Goal: Task Accomplishment & Management: Use online tool/utility

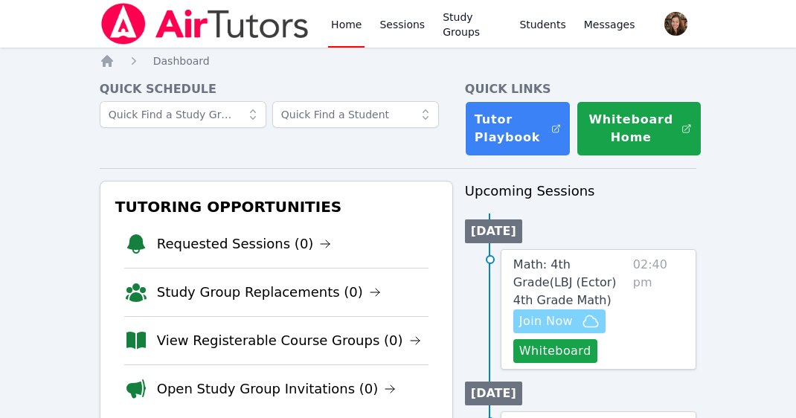
scroll to position [4, 0]
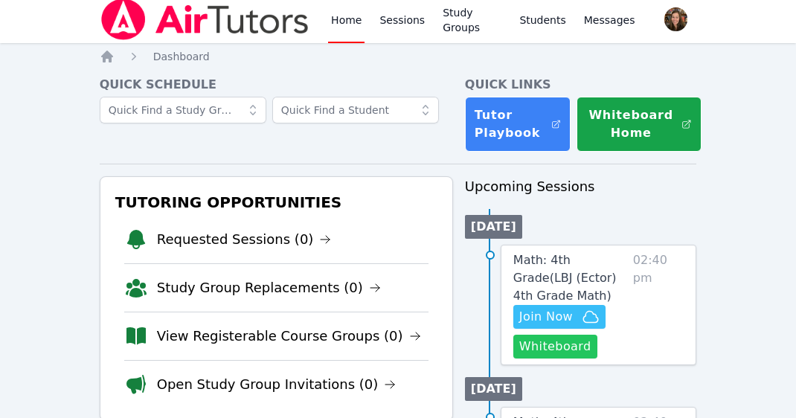
click at [573, 341] on button "Whiteboard" at bounding box center [555, 347] width 84 height 24
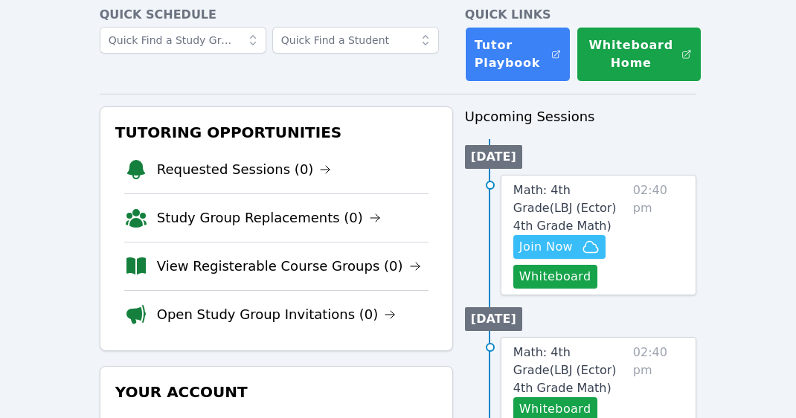
scroll to position [78, 0]
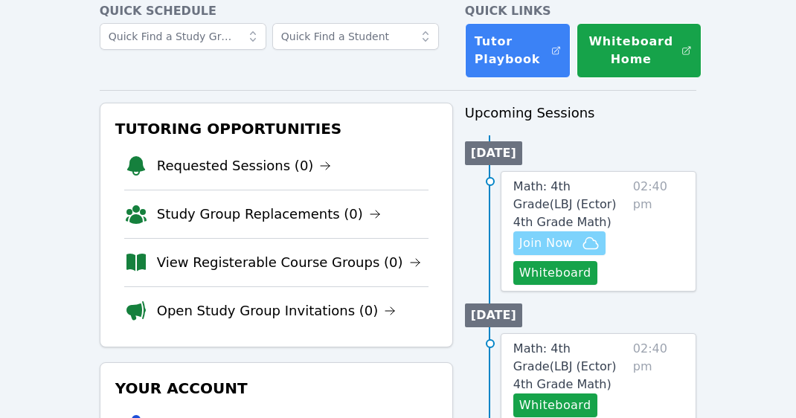
click at [575, 246] on span "Join Now" at bounding box center [559, 243] width 80 height 18
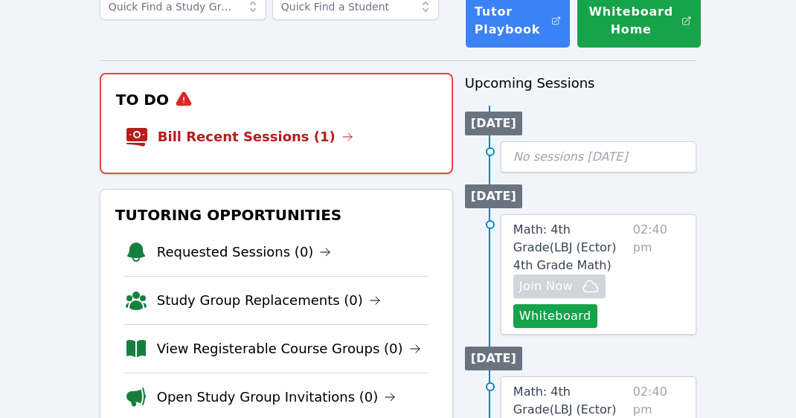
scroll to position [107, 0]
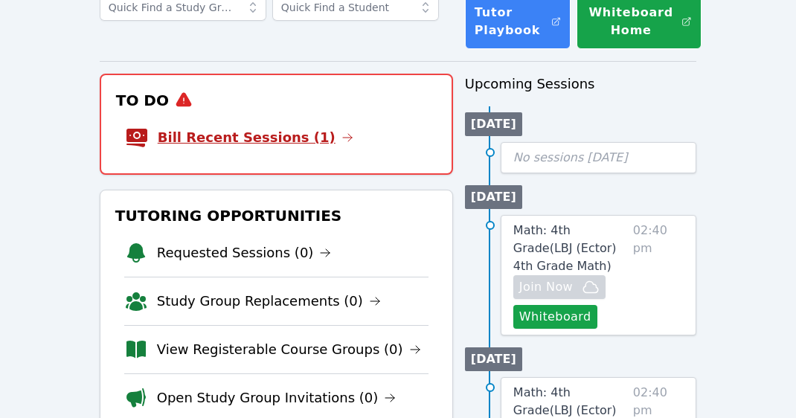
click at [203, 143] on link "Bill Recent Sessions (1)" at bounding box center [256, 137] width 196 height 21
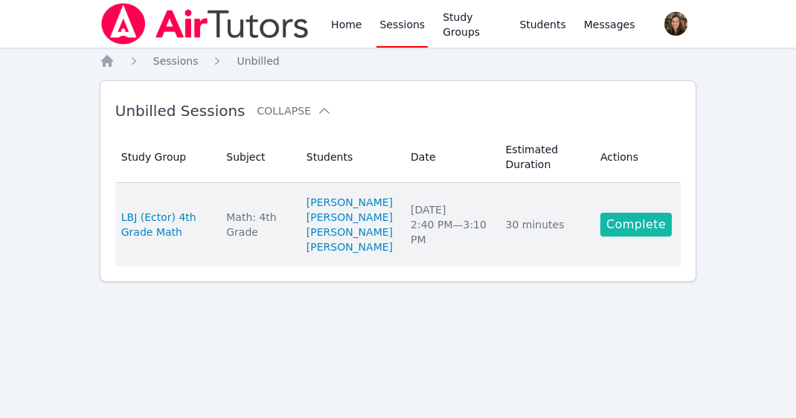
click at [645, 230] on link "Complete" at bounding box center [635, 225] width 71 height 24
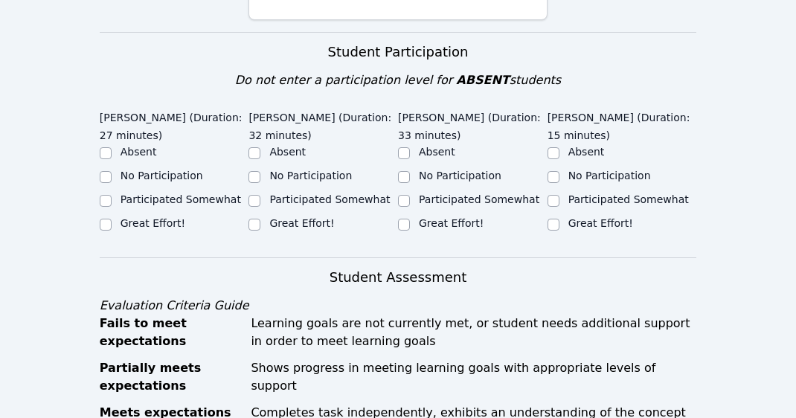
scroll to position [506, 0]
click at [317, 217] on label "Great Effort!" at bounding box center [301, 223] width 65 height 12
click at [260, 219] on input "Great Effort!" at bounding box center [254, 225] width 12 height 12
checkbox input "true"
click at [160, 217] on label "Great Effort!" at bounding box center [152, 223] width 65 height 12
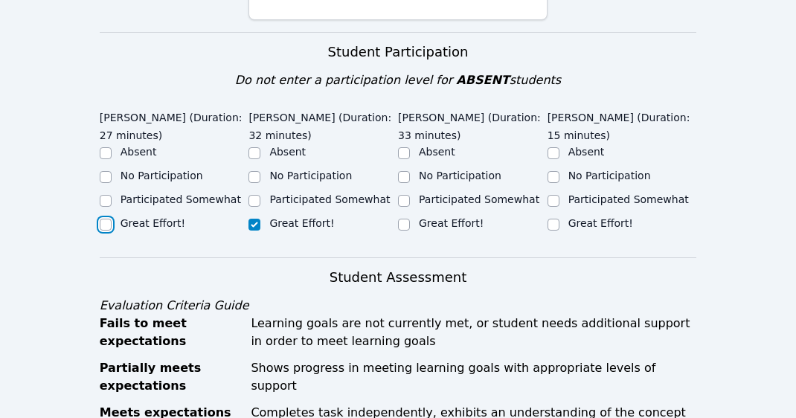
click at [112, 219] on input "Great Effort!" at bounding box center [106, 225] width 12 height 12
checkbox input "true"
click at [469, 217] on label "Great Effort!" at bounding box center [451, 223] width 65 height 12
click at [410, 219] on input "Great Effort!" at bounding box center [404, 225] width 12 height 12
checkbox input "true"
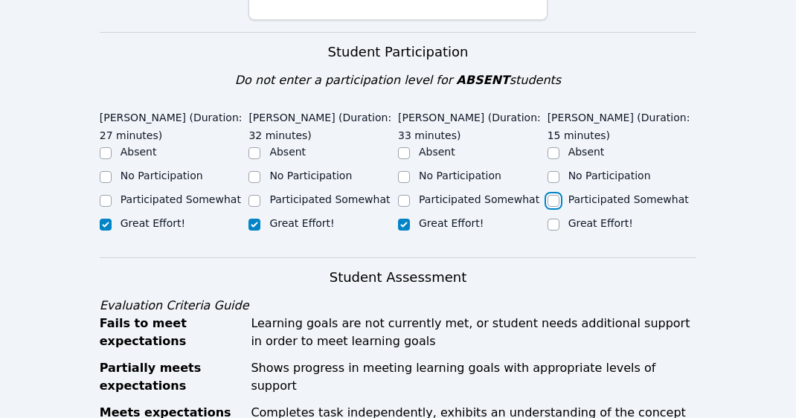
click at [558, 195] on input "Participated Somewhat" at bounding box center [553, 201] width 12 height 12
checkbox input "true"
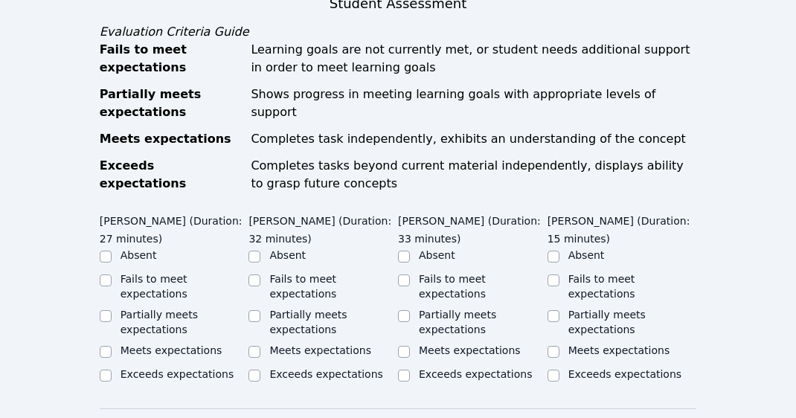
scroll to position [815, 0]
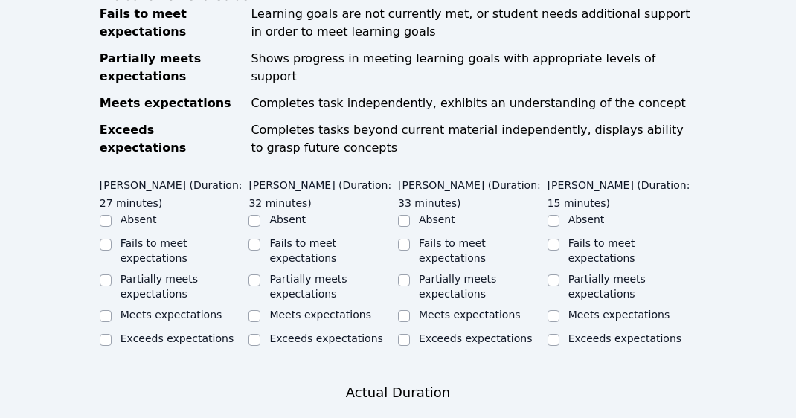
click at [178, 309] on label "Meets expectations" at bounding box center [171, 315] width 102 height 12
click at [112, 310] on input "Meets expectations" at bounding box center [106, 316] width 12 height 12
checkbox input "true"
click at [303, 309] on label "Meets expectations" at bounding box center [320, 315] width 102 height 12
click at [260, 310] on input "Meets expectations" at bounding box center [254, 316] width 12 height 12
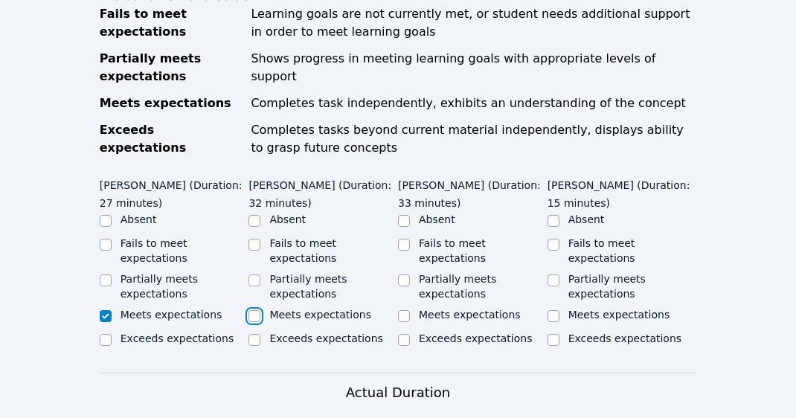
checkbox input "true"
click at [445, 309] on label "Meets expectations" at bounding box center [470, 315] width 102 height 12
click at [410, 310] on input "Meets expectations" at bounding box center [404, 316] width 12 height 12
checkbox input "true"
click at [587, 276] on label "Partially meets expectations" at bounding box center [606, 286] width 77 height 27
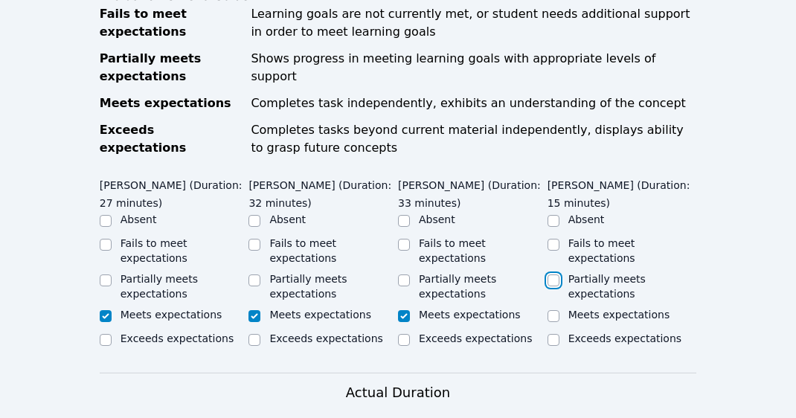
click at [559, 276] on input "Partially meets expectations" at bounding box center [553, 280] width 12 height 12
checkbox input "true"
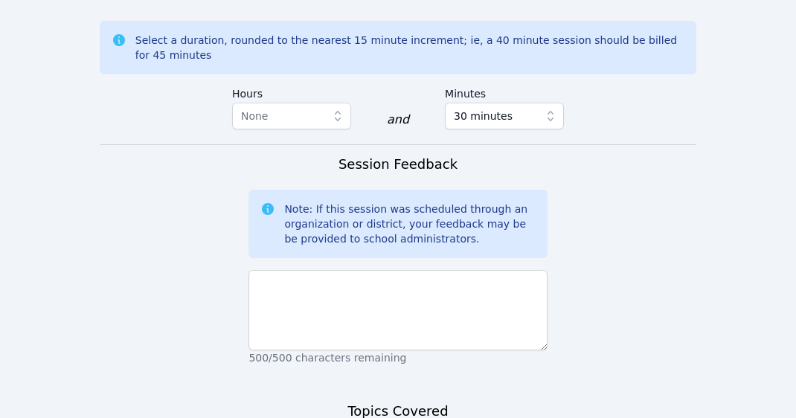
scroll to position [1315, 0]
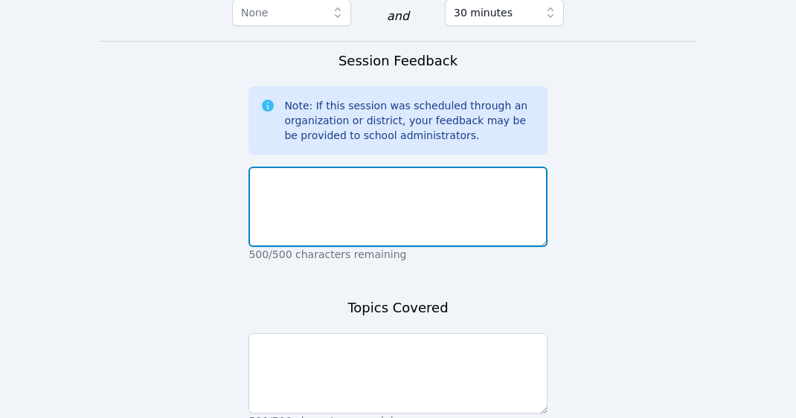
click at [322, 183] on textarea at bounding box center [397, 207] width 298 height 80
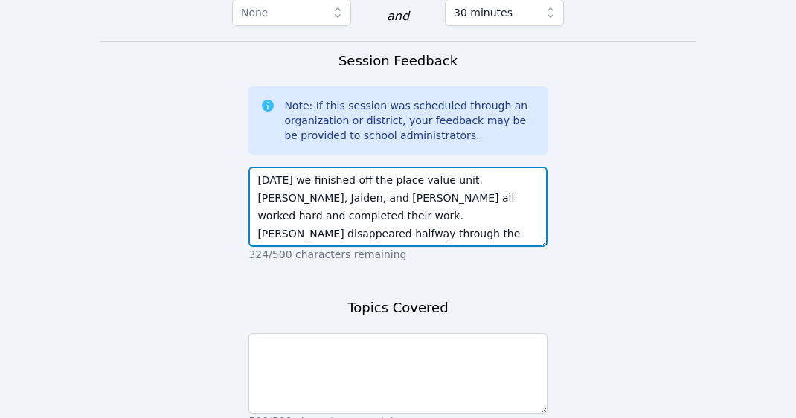
type textarea "Today we finished off the place value unit. Ezra, Jaiden, and Aleenah all worke…"
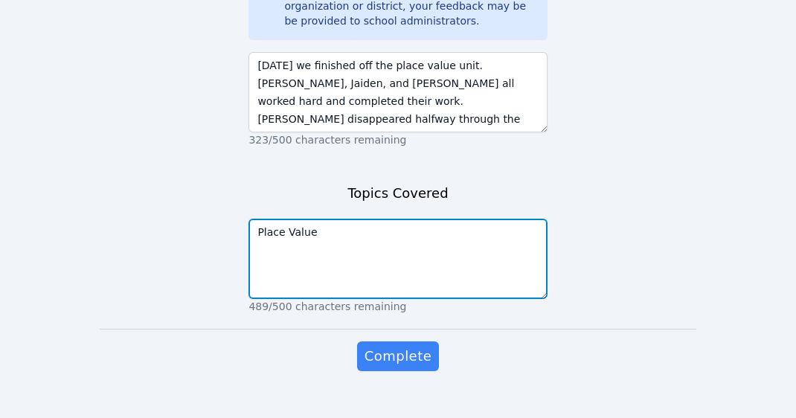
scroll to position [1435, 0]
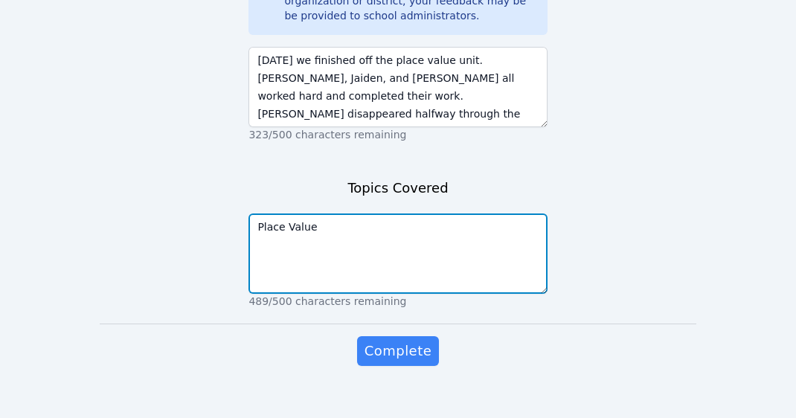
type textarea "Place Value"
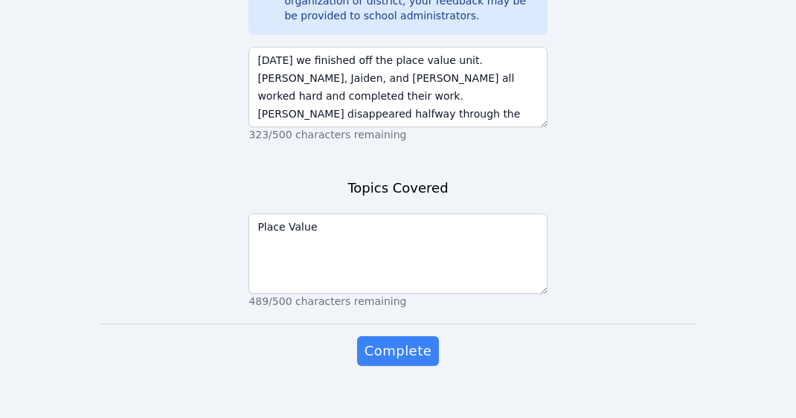
click at [405, 341] on span "Complete" at bounding box center [397, 351] width 67 height 21
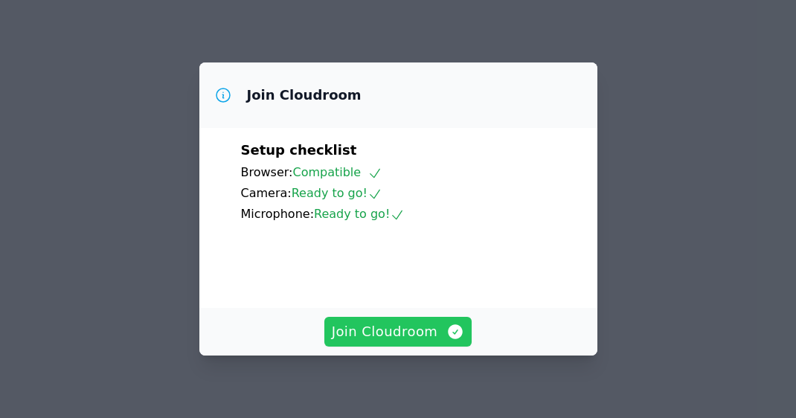
click at [384, 323] on span "Join Cloudroom" at bounding box center [398, 331] width 133 height 21
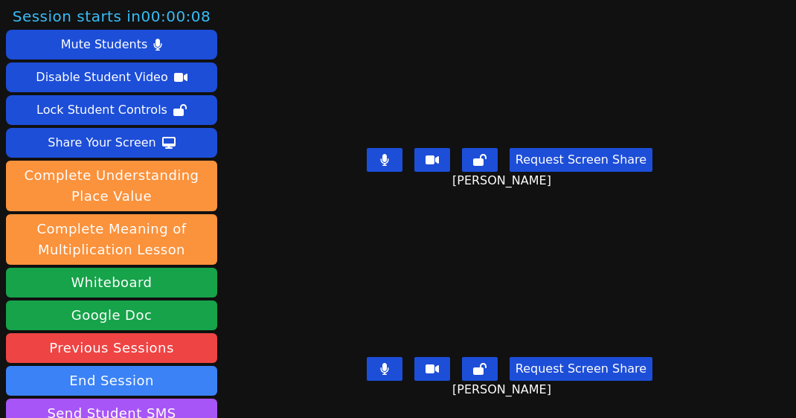
click at [399, 152] on button at bounding box center [385, 160] width 36 height 24
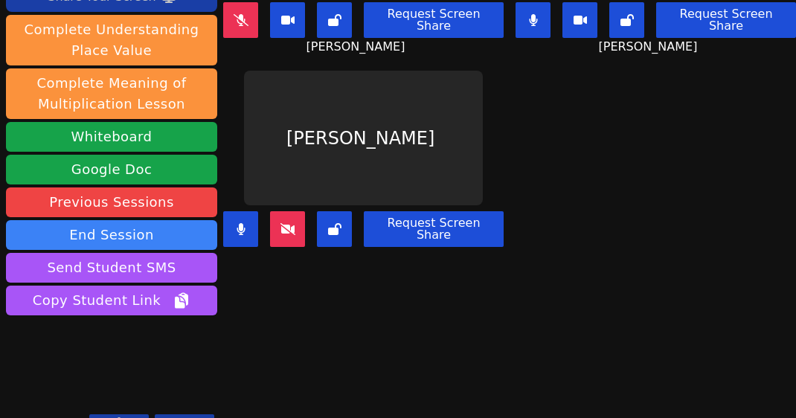
scroll to position [129, 0]
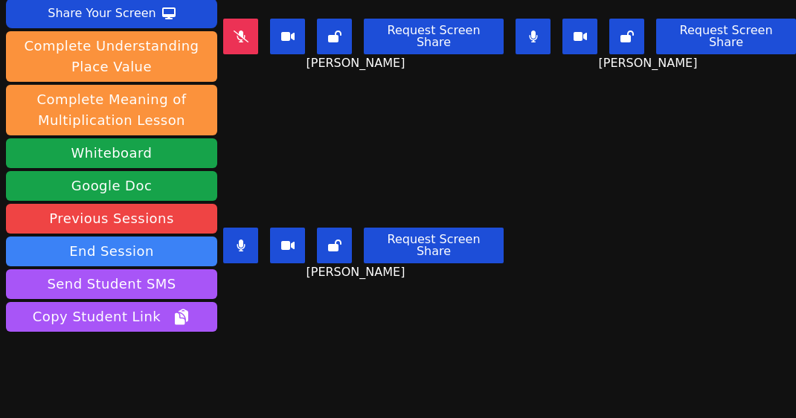
click at [324, 306] on div "Session ends in 00:29:48 Mute Students Disable Student Video Lock Student Contr…" at bounding box center [398, 209] width 796 height 418
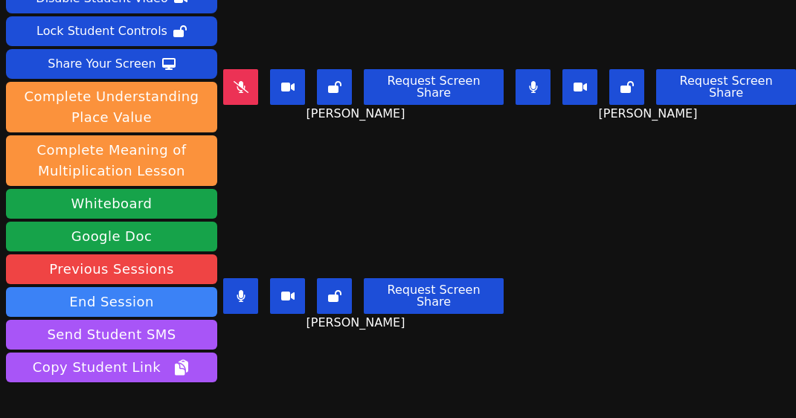
scroll to position [76, 0]
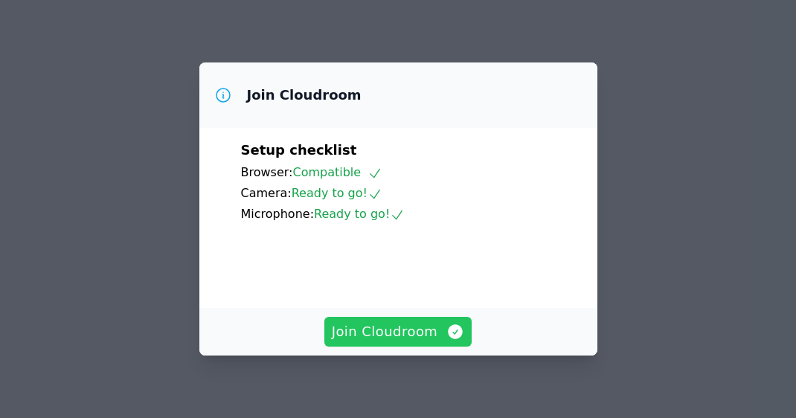
click at [386, 330] on span "Join Cloudroom" at bounding box center [398, 331] width 133 height 21
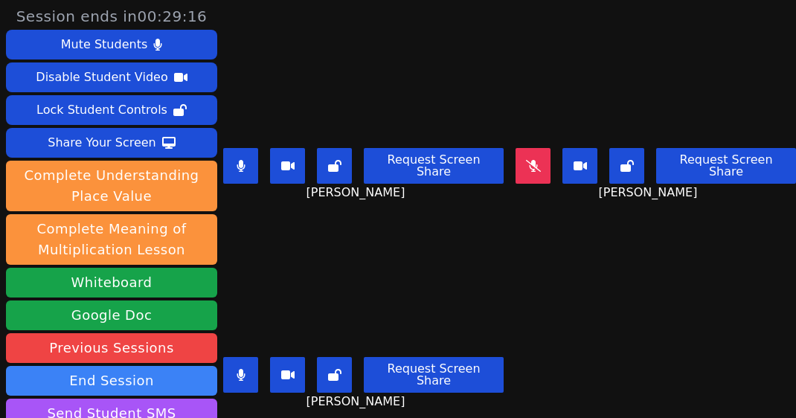
click at [252, 376] on button at bounding box center [240, 375] width 35 height 36
click at [235, 158] on button at bounding box center [240, 166] width 35 height 36
click at [248, 160] on icon at bounding box center [240, 166] width 15 height 12
click at [243, 160] on icon at bounding box center [240, 166] width 9 height 12
click at [245, 372] on icon at bounding box center [240, 375] width 9 height 12
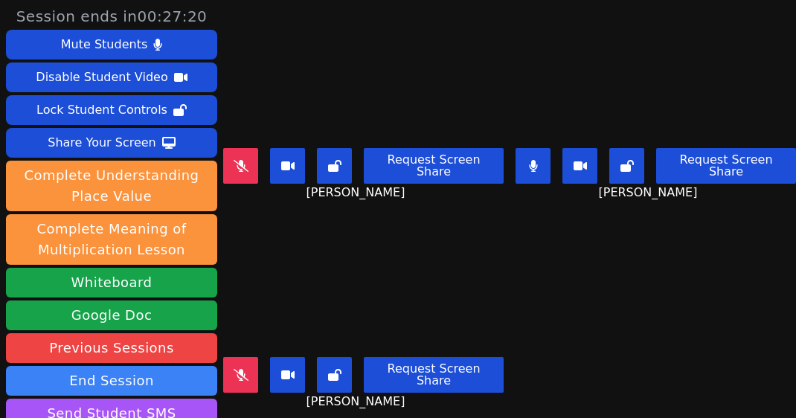
click at [527, 167] on button at bounding box center [532, 166] width 35 height 36
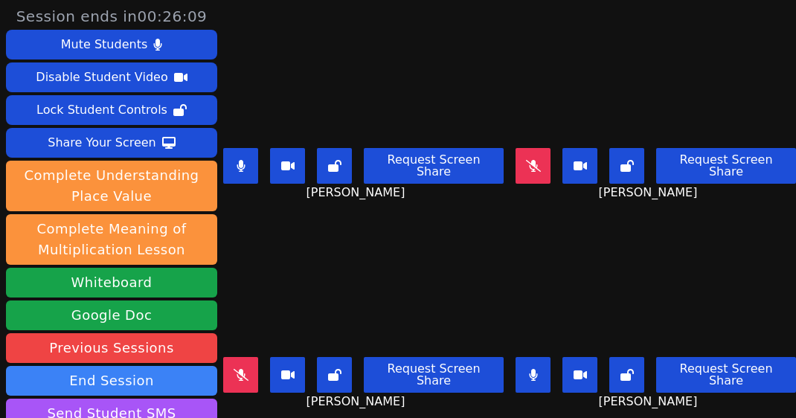
click at [245, 160] on icon at bounding box center [240, 166] width 8 height 12
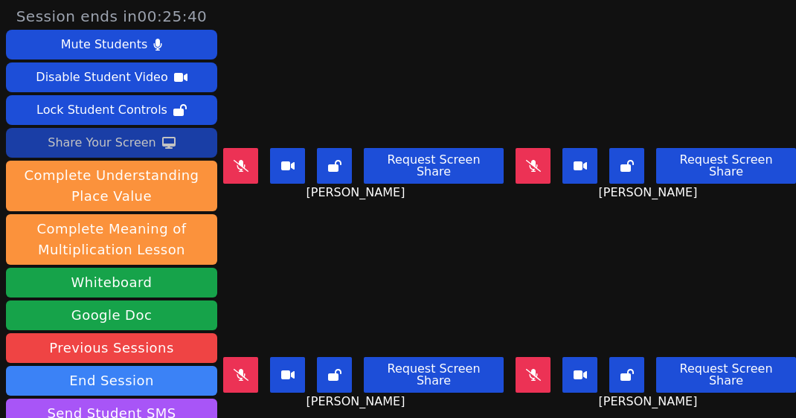
click at [138, 143] on div "Share Your Screen" at bounding box center [102, 143] width 109 height 24
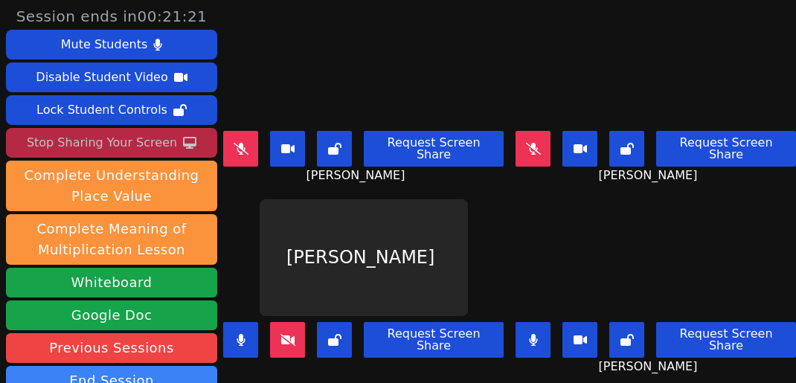
click at [242, 327] on button at bounding box center [240, 340] width 35 height 36
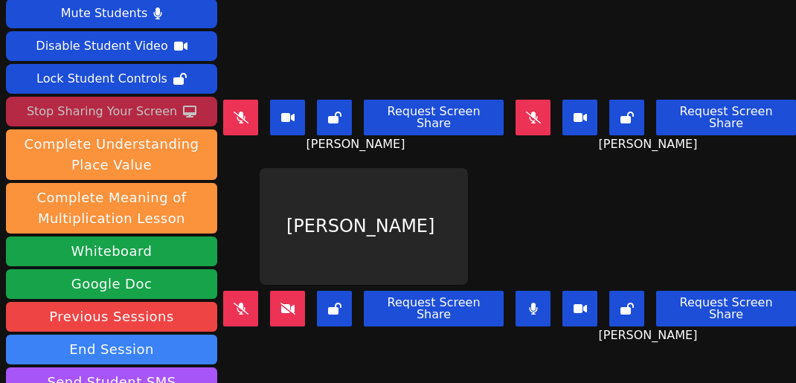
click at [537, 303] on icon at bounding box center [533, 309] width 9 height 12
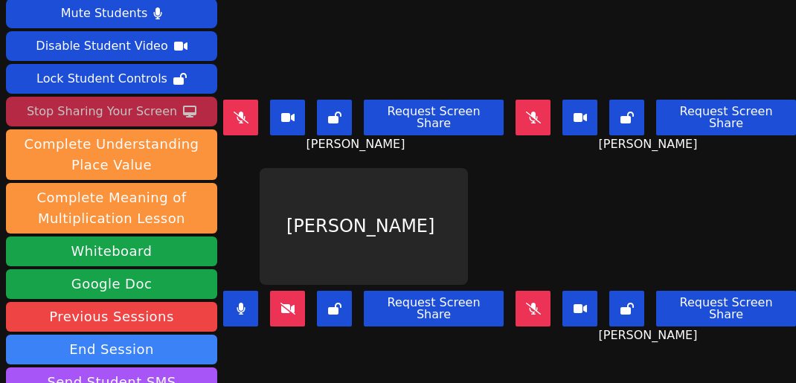
click at [533, 306] on icon at bounding box center [533, 309] width 15 height 12
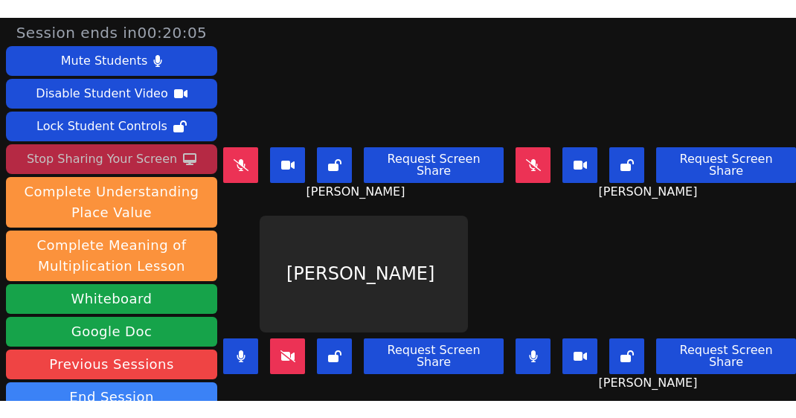
scroll to position [0, 0]
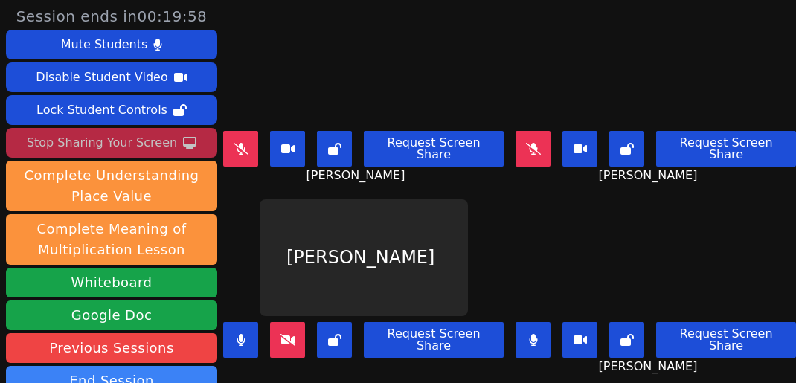
click at [243, 335] on icon at bounding box center [240, 340] width 9 height 12
click at [538, 330] on button at bounding box center [532, 340] width 35 height 36
click at [545, 329] on button at bounding box center [532, 340] width 35 height 36
click at [251, 332] on button at bounding box center [240, 340] width 35 height 36
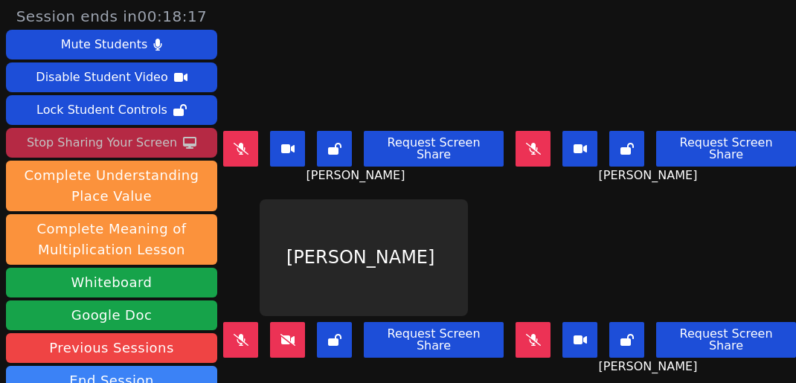
click at [654, 234] on video at bounding box center [656, 257] width 208 height 117
click at [697, 230] on video at bounding box center [656, 257] width 208 height 117
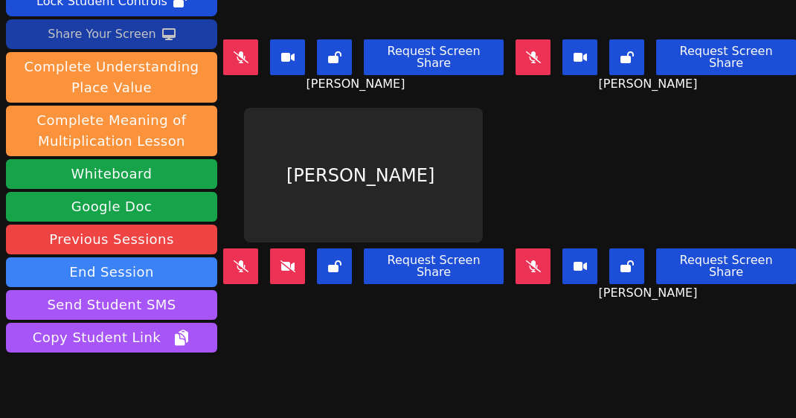
scroll to position [89, 0]
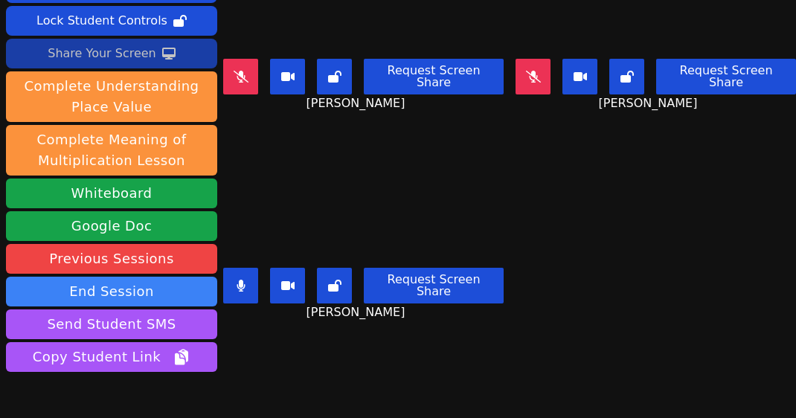
click at [245, 280] on icon at bounding box center [240, 286] width 9 height 12
click at [252, 279] on button at bounding box center [240, 286] width 35 height 36
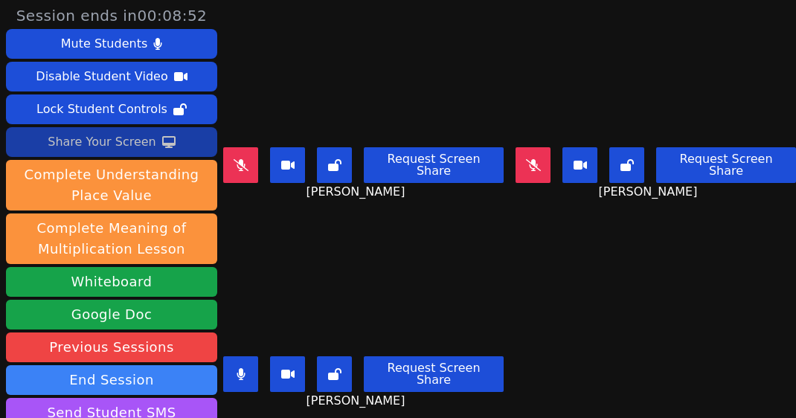
scroll to position [0, 0]
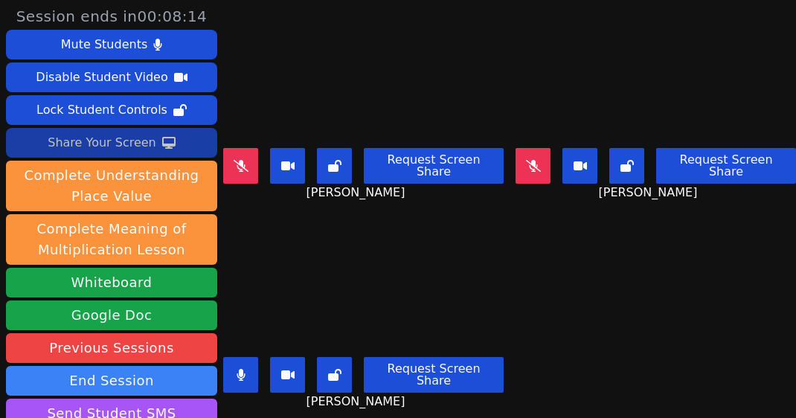
click at [376, 276] on video at bounding box center [363, 283] width 239 height 135
click at [254, 371] on button at bounding box center [240, 375] width 35 height 36
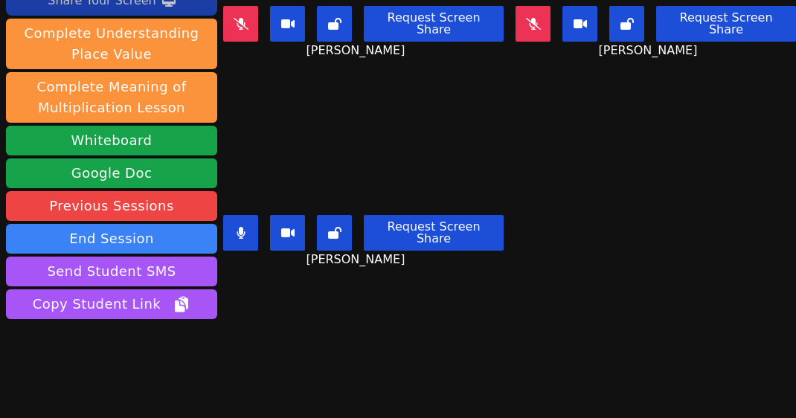
scroll to position [170, 0]
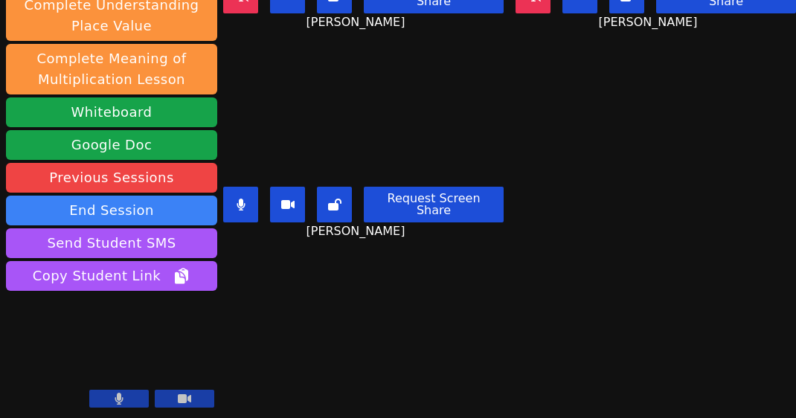
click at [254, 193] on button at bounding box center [240, 205] width 35 height 36
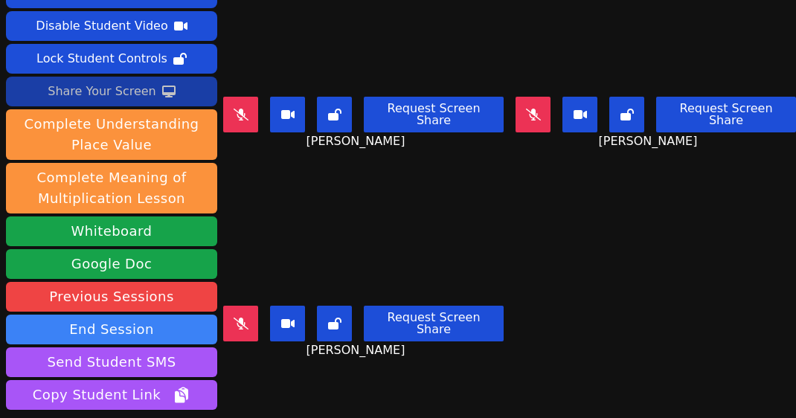
scroll to position [0, 0]
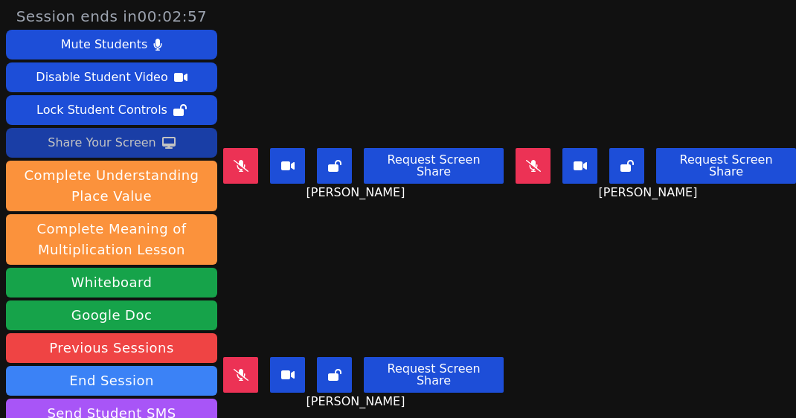
click at [241, 369] on icon at bounding box center [240, 375] width 15 height 12
click at [245, 369] on icon at bounding box center [240, 375] width 8 height 12
click at [522, 165] on button at bounding box center [532, 166] width 35 height 36
click at [629, 345] on main "[PERSON_NAME] Request Screen Share [PERSON_NAME] [PERSON_NAME] Request Screen S…" at bounding box center [509, 209] width 572 height 418
click at [245, 369] on icon at bounding box center [240, 375] width 15 height 12
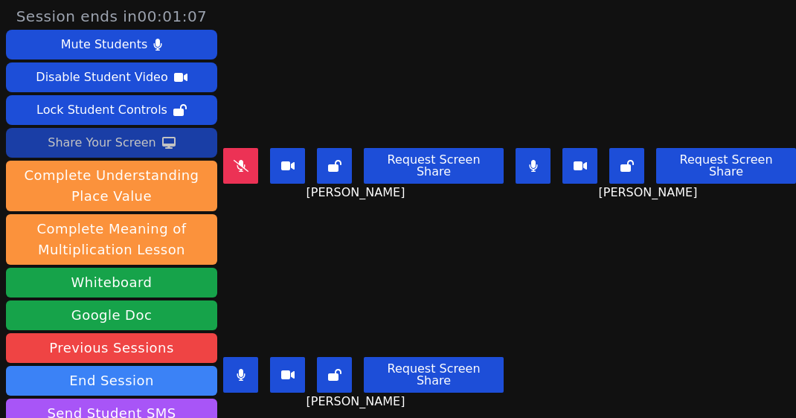
click at [242, 373] on icon at bounding box center [240, 375] width 9 height 12
click at [245, 374] on icon at bounding box center [240, 375] width 8 height 12
click at [251, 372] on button at bounding box center [240, 375] width 35 height 36
click at [532, 160] on icon at bounding box center [533, 166] width 8 height 12
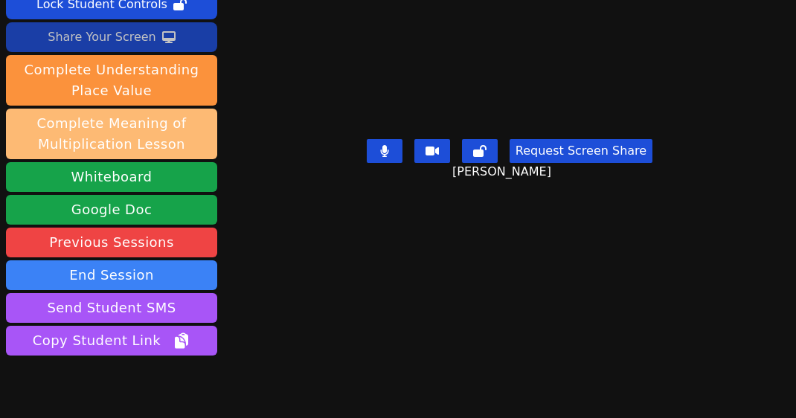
scroll to position [141, 0]
